Goal: Information Seeking & Learning: Understand process/instructions

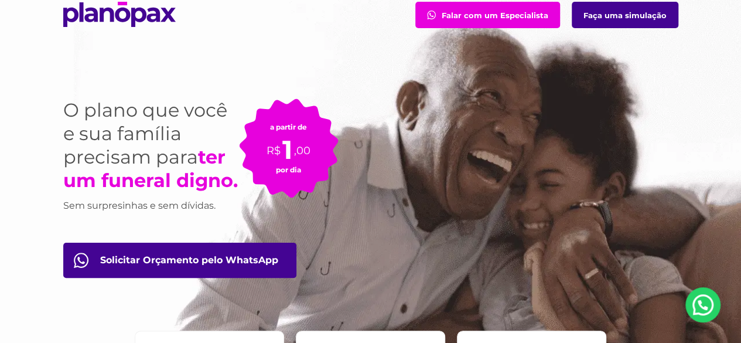
scroll to position [59, 0]
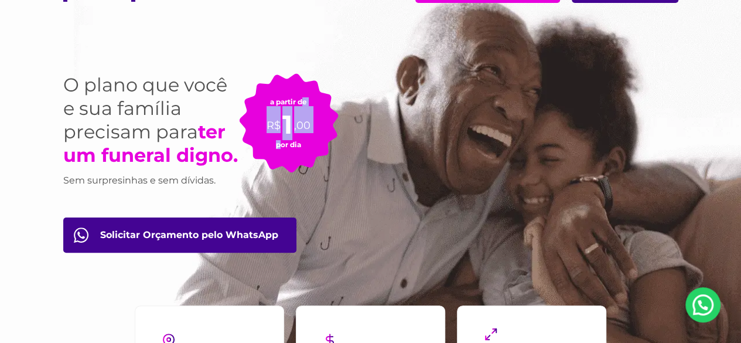
drag, startPoint x: 292, startPoint y: 112, endPoint x: 292, endPoint y: 131, distance: 18.7
click at [279, 135] on div "a partir de R$ 1 ,00 por dia" at bounding box center [289, 123] width 100 height 100
click at [367, 118] on div "O plano que você e sua família precisam para ter um funeral digno. Sem surpresi…" at bounding box center [370, 204] width 633 height 332
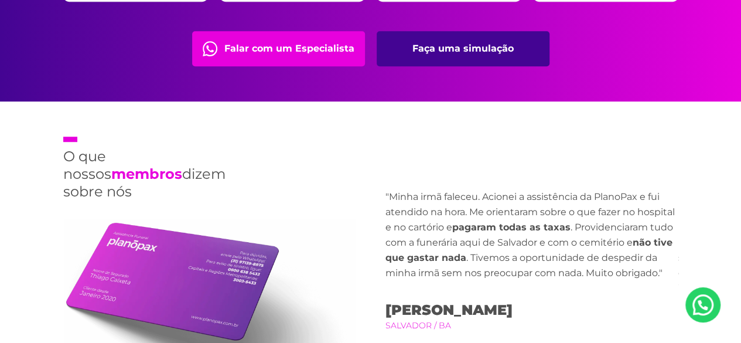
scroll to position [2636, 0]
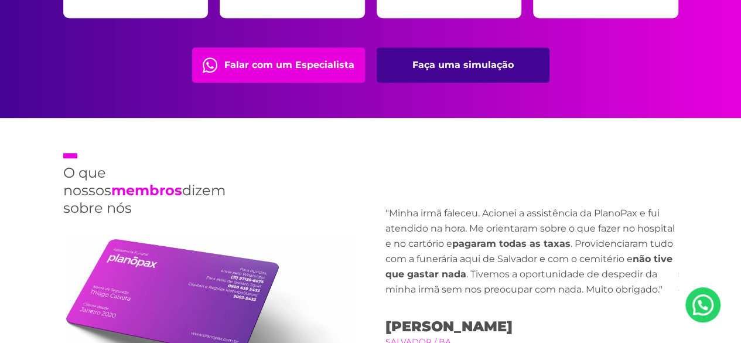
drag, startPoint x: 137, startPoint y: 210, endPoint x: 54, endPoint y: 177, distance: 89.4
click at [54, 177] on div "O que nossos membros dizem sobre nós Previous "Minha irmã faleceu. Acionei a as…" at bounding box center [370, 293] width 633 height 351
copy h2 "O que nossos membros dizem sobre nós"
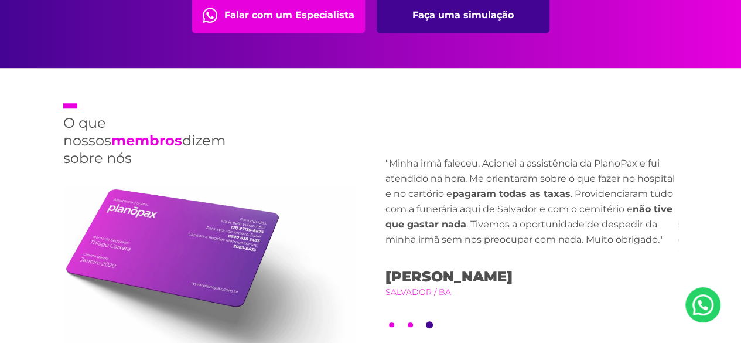
scroll to position [2753, 0]
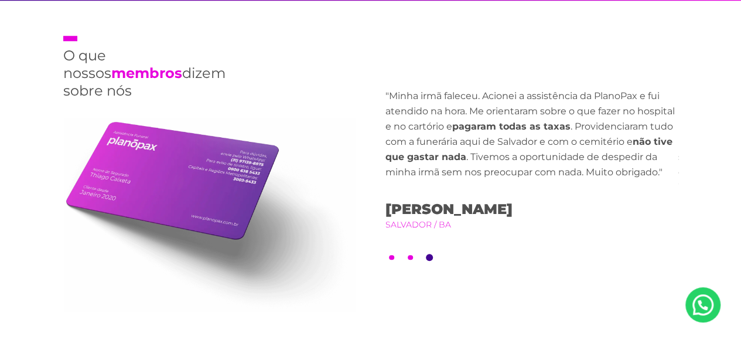
click at [384, 137] on div "O que nossos membros dizem sobre nós Previous "Minha irmã faleceu. Acionei a as…" at bounding box center [370, 176] width 633 height 351
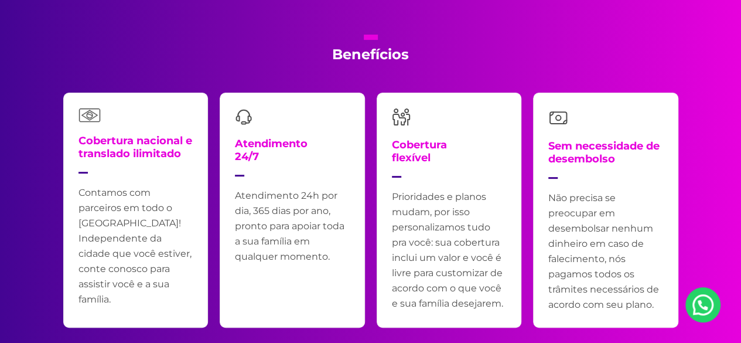
scroll to position [2343, 0]
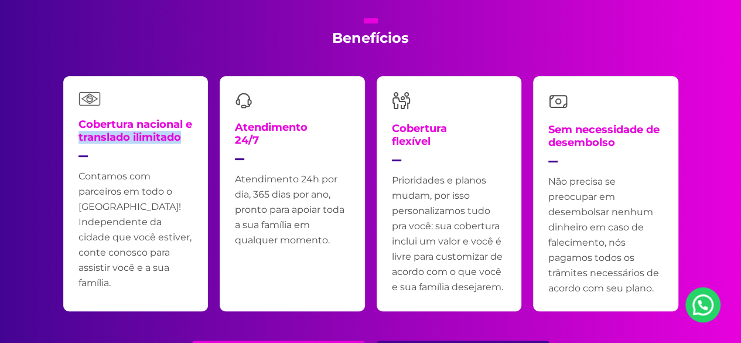
drag, startPoint x: 189, startPoint y: 136, endPoint x: 88, endPoint y: 135, distance: 101.4
click at [88, 135] on h4 "Cobertura nacional e translado ilimitado" at bounding box center [136, 137] width 115 height 39
copy h4 "translado ilimitado"
click at [265, 124] on h4 "Atendimento 24/7" at bounding box center [271, 140] width 73 height 39
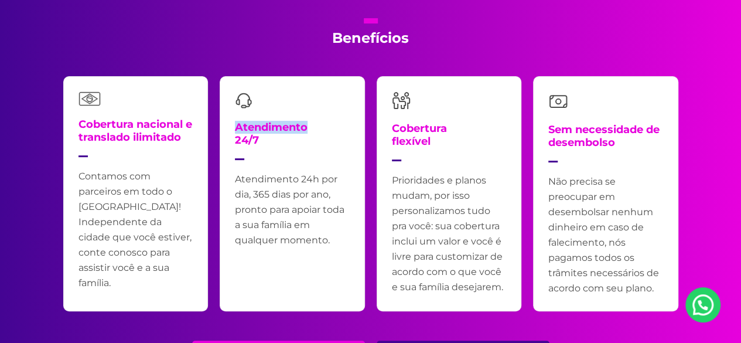
click at [265, 124] on h4 "Atendimento 24/7" at bounding box center [271, 140] width 73 height 39
click at [270, 137] on h4 "Atendimento 24/7" at bounding box center [271, 140] width 73 height 39
drag, startPoint x: 261, startPoint y: 138, endPoint x: 236, endPoint y: 128, distance: 27.1
click at [236, 128] on h4 "Atendimento 24/7" at bounding box center [271, 140] width 73 height 39
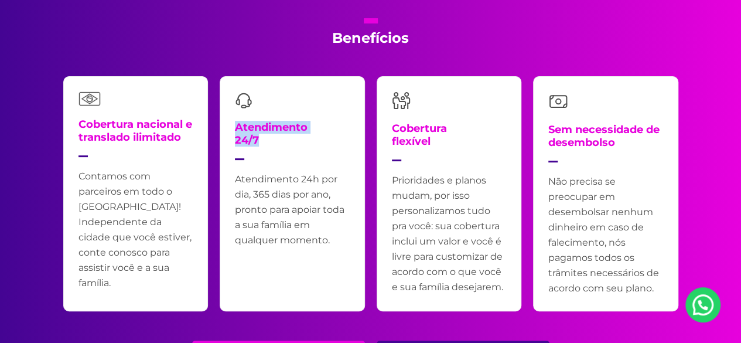
copy h4 "Atendimento 24/7"
click at [427, 137] on h4 "Cobertura flexível" at bounding box center [419, 141] width 55 height 39
click at [428, 137] on h4 "Cobertura flexível" at bounding box center [419, 141] width 55 height 39
click at [427, 137] on h4 "Cobertura flexível" at bounding box center [419, 141] width 55 height 39
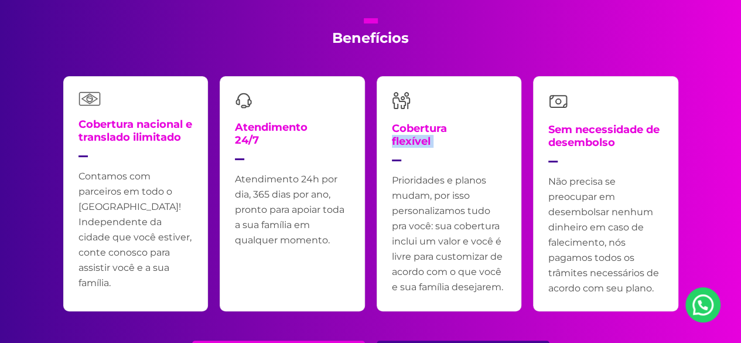
click at [425, 135] on h4 "Cobertura flexível" at bounding box center [419, 141] width 55 height 39
click at [423, 139] on h4 "Cobertura flexível" at bounding box center [419, 141] width 55 height 39
drag, startPoint x: 431, startPoint y: 141, endPoint x: 390, endPoint y: 129, distance: 42.5
click at [390, 129] on div "Cobertura flexível Prioridades e planos mudam, por isso personalizamos tudo pra…" at bounding box center [449, 193] width 145 height 235
copy h4 "Cobertura flexível"
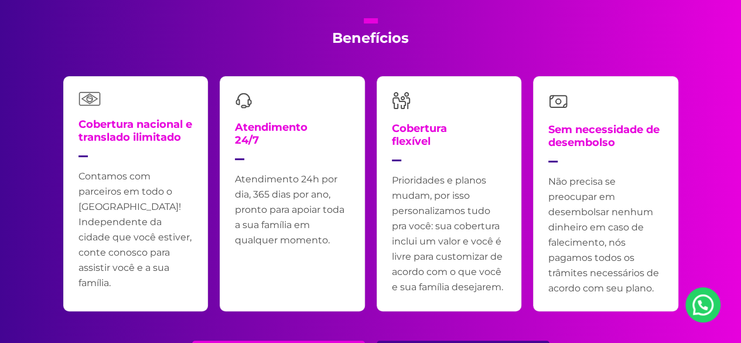
click at [595, 139] on h4 "Sem necessidade de desembolso" at bounding box center [605, 142] width 115 height 39
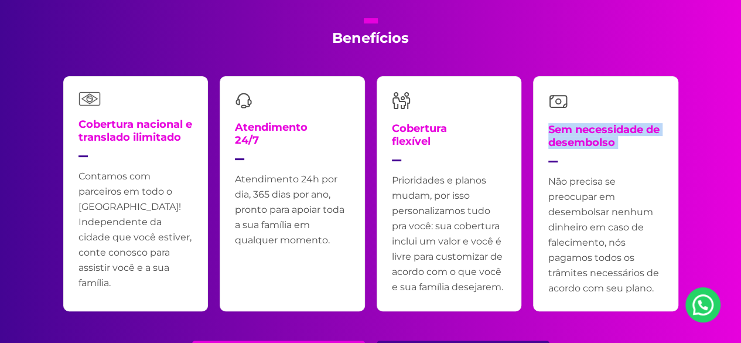
click at [595, 138] on h4 "Sem necessidade de desembolso" at bounding box center [605, 142] width 115 height 39
copy div "Sem necessidade de desembolso"
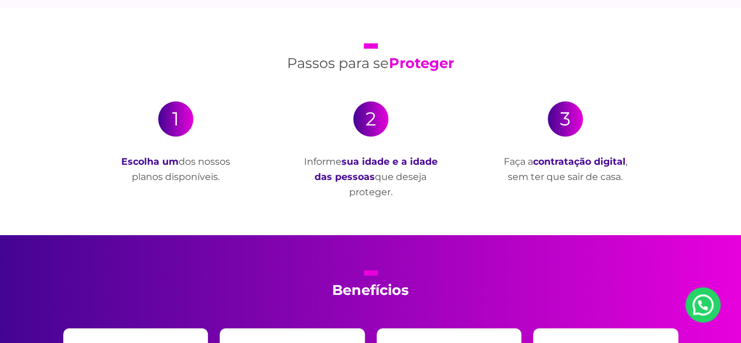
scroll to position [2050, 0]
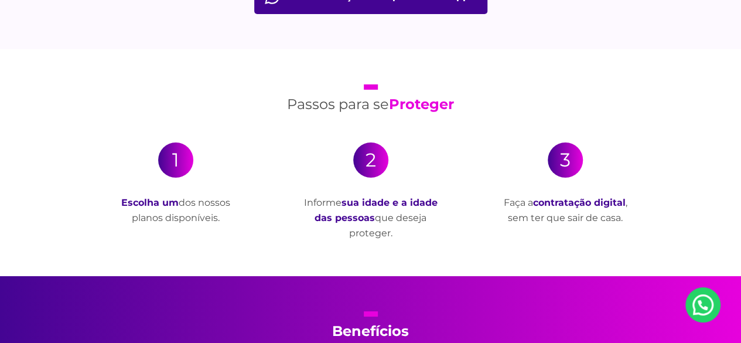
click at [385, 97] on h2 "Passos para se Proteger" at bounding box center [371, 98] width 176 height 29
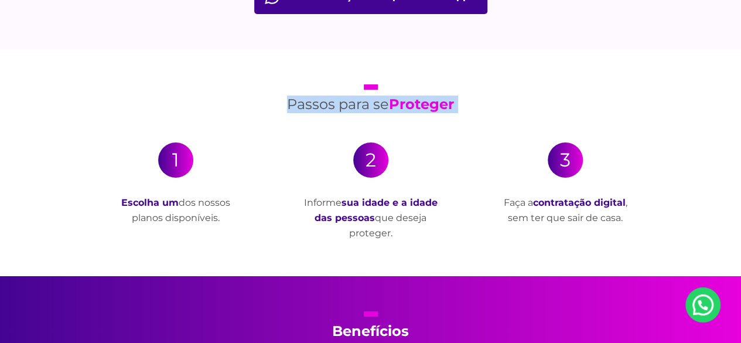
click at [385, 97] on h2 "Passos para se Proteger" at bounding box center [371, 98] width 176 height 29
copy div "Passos para se Proteger"
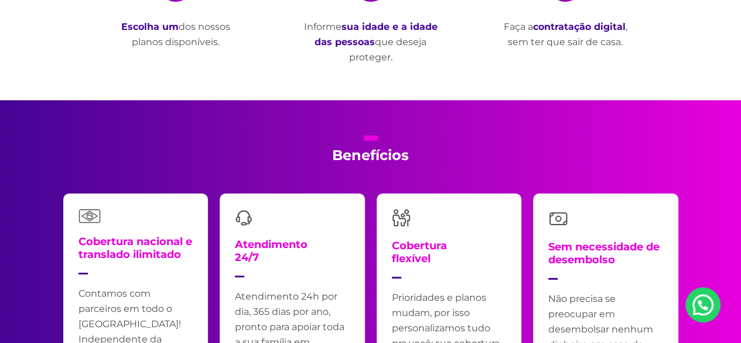
click at [492, 155] on div "Benefícios Cobertura nacional e translado ilimitado Contamos com parceiros em t…" at bounding box center [370, 314] width 633 height 428
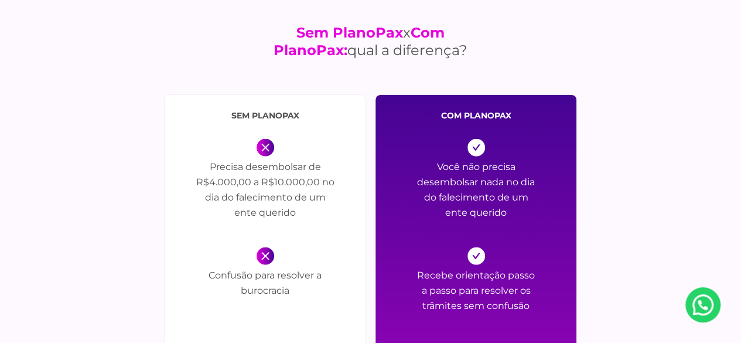
scroll to position [1235, 0]
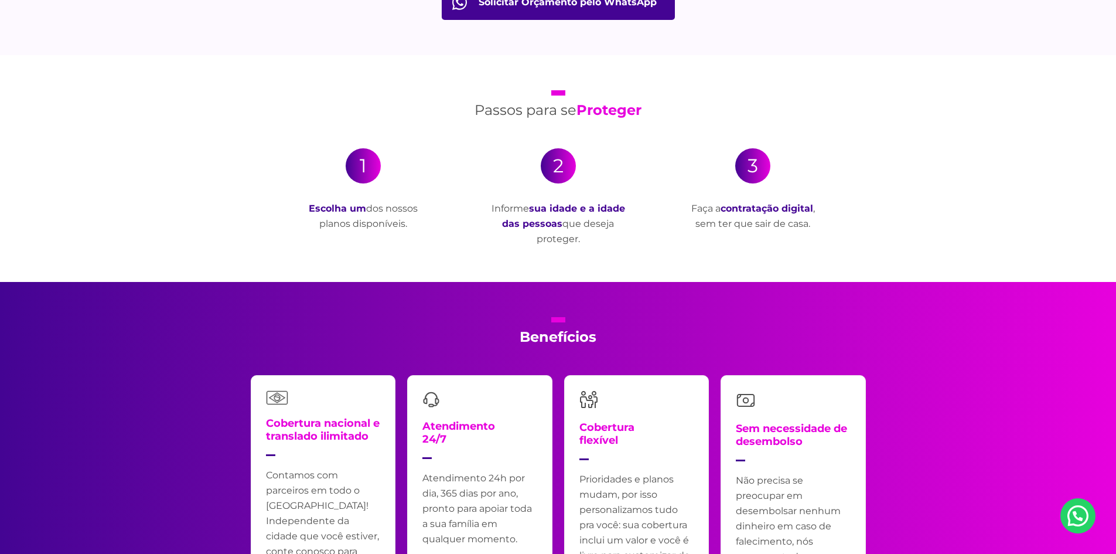
scroll to position [2050, 0]
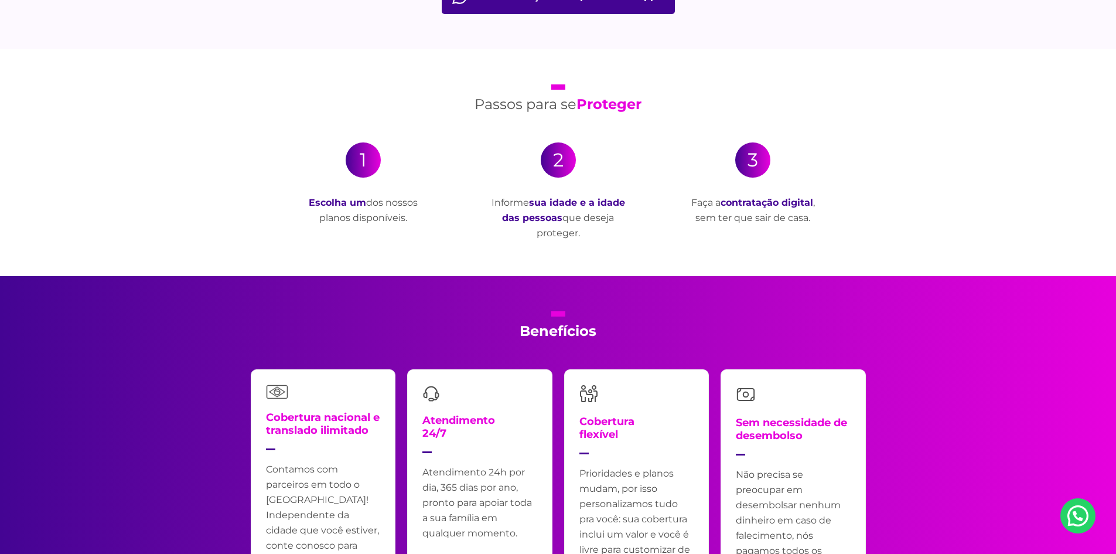
click at [380, 213] on p "Escolha um dos nossos planos disponíveis." at bounding box center [364, 210] width 138 height 30
copy div "Escolha um dos nossos planos disponíveis."
drag, startPoint x: 376, startPoint y: 156, endPoint x: 361, endPoint y: 159, distance: 14.4
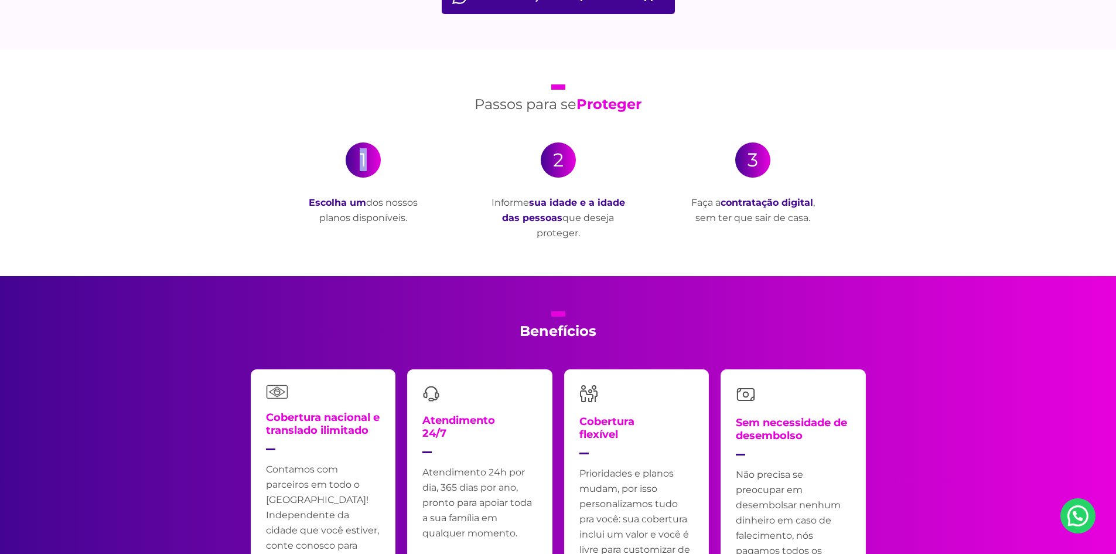
click at [361, 159] on div "1" at bounding box center [363, 159] width 35 height 35
copy div "1"
click at [559, 221] on strong "sua idade e a idade das pessoas" at bounding box center [563, 210] width 123 height 26
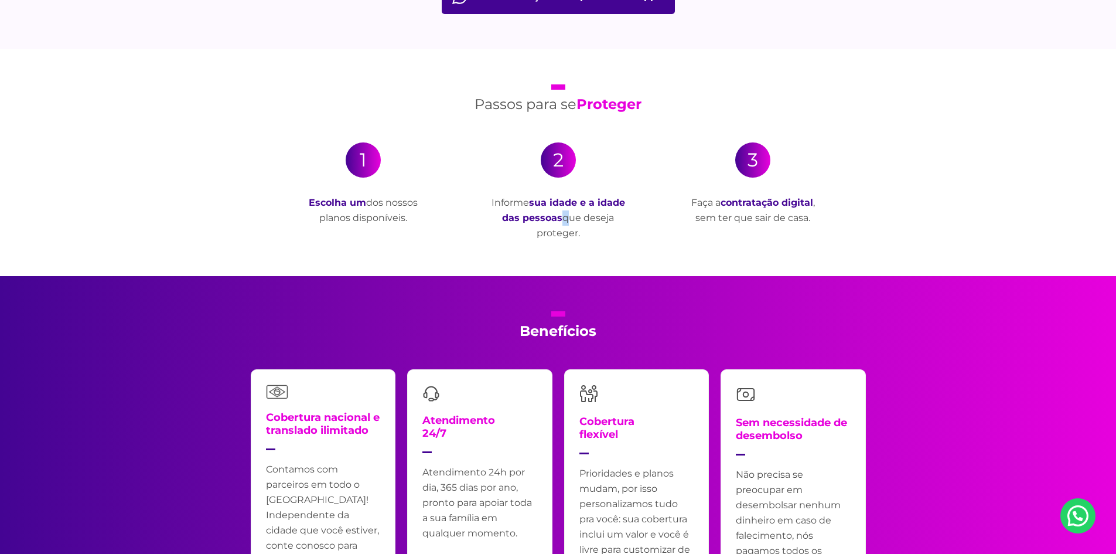
copy div "Informe sua idade e a idade das pessoas que deseja proteger."
click at [716, 208] on p "Faça a contratação digital , sem ter que sair de casa." at bounding box center [753, 210] width 138 height 30
click at [716, 207] on p "Faça a contratação digital , sem ter que sair de casa." at bounding box center [753, 210] width 138 height 30
copy main "Faça a contratação digital , sem ter que sair de casa."
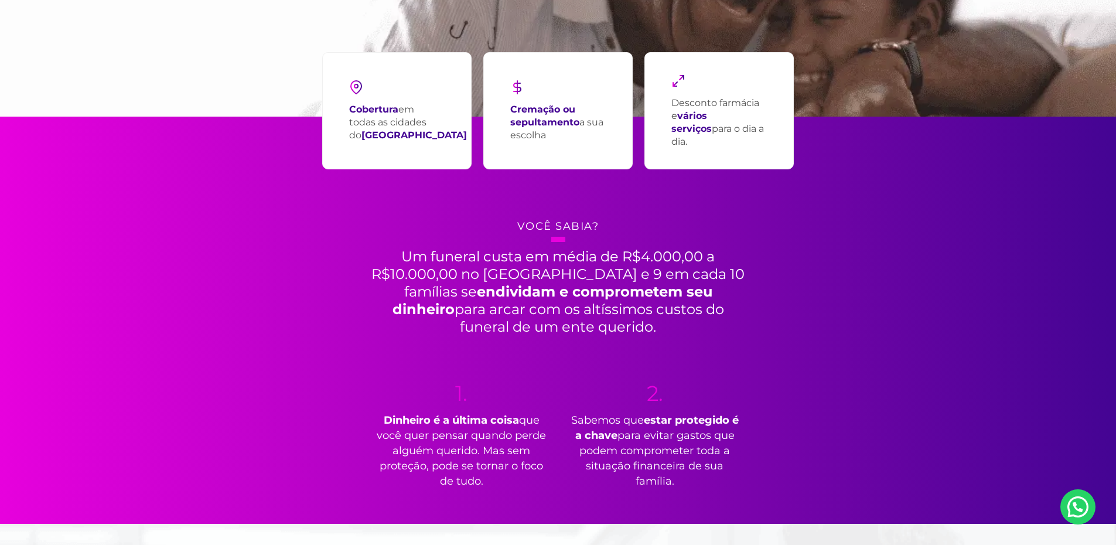
scroll to position [469, 0]
